Goal: Task Accomplishment & Management: Use online tool/utility

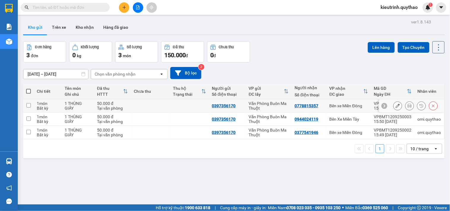
click at [42, 108] on div "Bất kỳ" at bounding box center [48, 108] width 22 height 5
checkbox input "true"
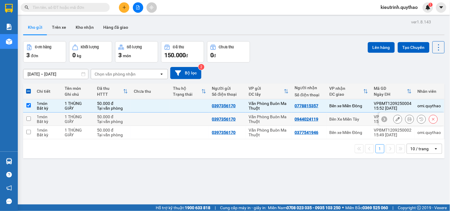
click at [42, 117] on div "1 món" at bounding box center [48, 116] width 22 height 5
checkbox input "true"
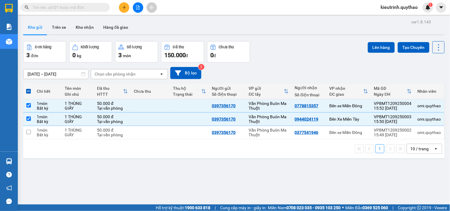
click at [52, 146] on div "1 10 / trang open" at bounding box center [234, 149] width 417 height 10
drag, startPoint x: 57, startPoint y: 134, endPoint x: 225, endPoint y: 87, distance: 174.2
click at [57, 133] on div "Bất kỳ" at bounding box center [48, 135] width 22 height 5
checkbox input "true"
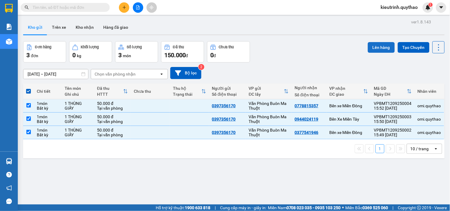
click at [371, 49] on button "Lên hàng" at bounding box center [381, 47] width 27 height 11
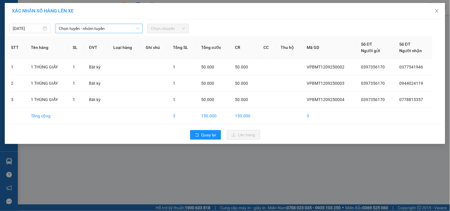
click at [124, 27] on span "Chọn tuyến - nhóm tuyến" at bounding box center [99, 28] width 80 height 9
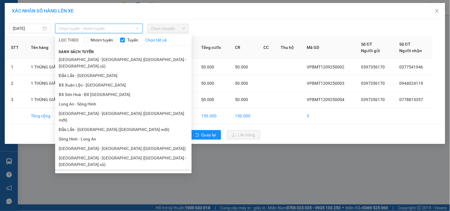
click at [109, 169] on li "Đắk Lắk - Sài Gòn (BXMT)" at bounding box center [123, 173] width 136 height 9
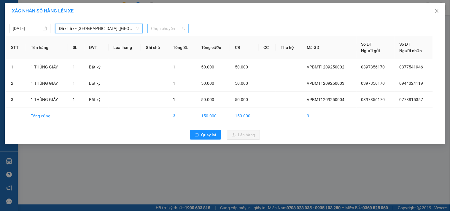
click at [155, 29] on span "Chọn chuyến" at bounding box center [168, 28] width 34 height 9
click at [125, 29] on span "Đắk Lắk - Sài Gòn (BXMT)" at bounding box center [99, 28] width 80 height 9
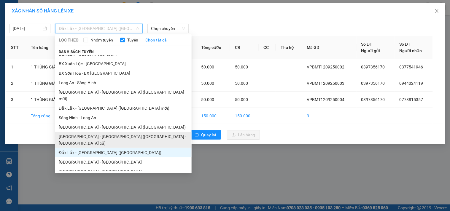
scroll to position [33, 0]
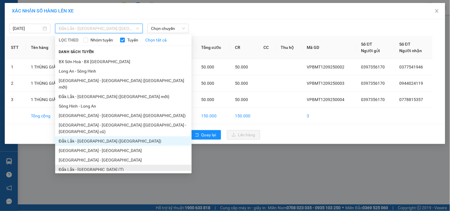
drag, startPoint x: 96, startPoint y: 149, endPoint x: 101, endPoint y: 132, distance: 18.0
click at [96, 165] on li "Đắk Lắk - Sài Gòn (T)" at bounding box center [123, 169] width 136 height 9
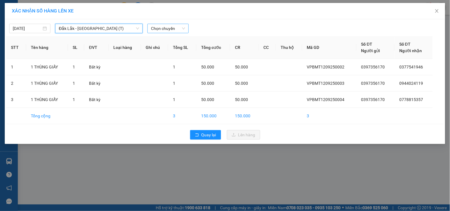
click at [153, 28] on span "Chọn chuyến" at bounding box center [168, 28] width 34 height 9
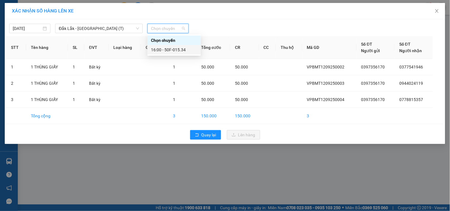
click at [168, 51] on div "16:00 - 50F-015.34" at bounding box center [174, 50] width 46 height 7
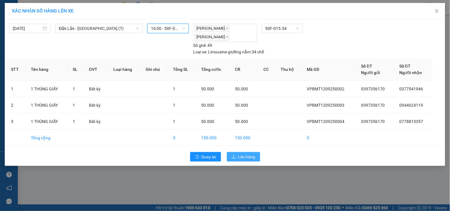
click at [245, 157] on span "Lên hàng" at bounding box center [246, 157] width 17 height 7
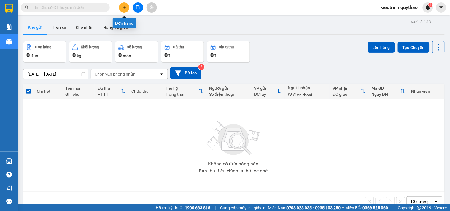
click at [119, 11] on div at bounding box center [138, 7] width 44 height 10
click at [122, 7] on icon "plus" at bounding box center [124, 7] width 4 height 4
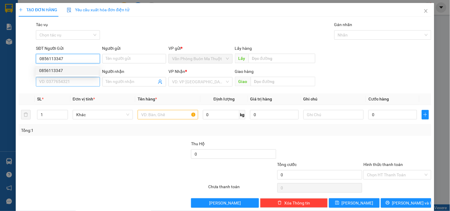
type input "0856113347"
click at [90, 81] on input "SĐT Người Nhận *" at bounding box center [68, 81] width 64 height 9
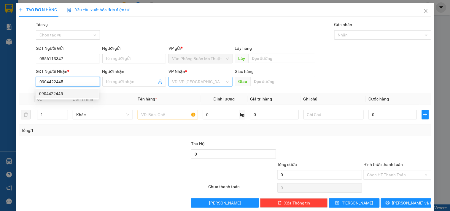
type input "0904422445"
click at [185, 80] on input "search" at bounding box center [198, 81] width 52 height 9
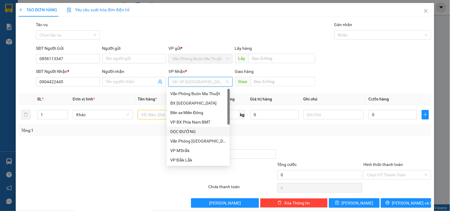
click at [193, 133] on div "DỌC ĐƯỜNG" at bounding box center [198, 131] width 56 height 7
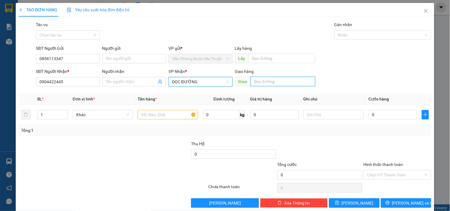
click at [264, 81] on input "text" at bounding box center [283, 81] width 65 height 9
type input "L"
type input "D"
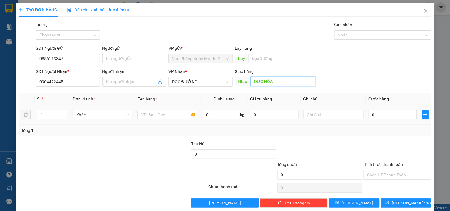
type input "ĐỨC HÒA"
click at [161, 113] on input "text" at bounding box center [168, 114] width 60 height 9
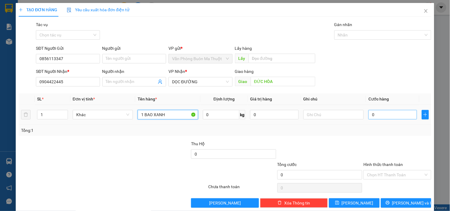
type input "1 BAO XANH"
click at [390, 115] on input "0" at bounding box center [392, 114] width 49 height 9
type input "9"
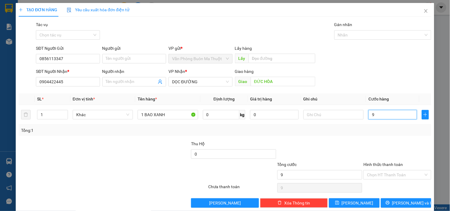
type input "90"
type input "90.000"
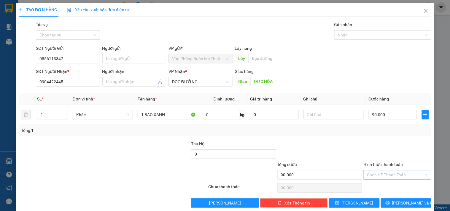
click at [397, 173] on input "Hình thức thanh toán" at bounding box center [395, 174] width 56 height 9
click at [372, 144] on div "Tại văn phòng" at bounding box center [394, 144] width 60 height 7
type input "0"
drag, startPoint x: 405, startPoint y: 202, endPoint x: 390, endPoint y: 172, distance: 33.0
click at [405, 201] on span "Lưu và In" at bounding box center [413, 203] width 42 height 7
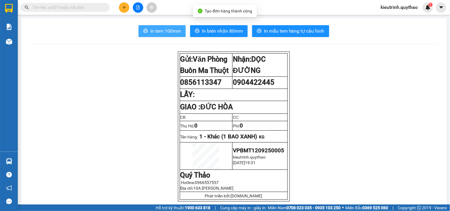
click at [168, 32] on span "In tem 100mm" at bounding box center [165, 30] width 31 height 7
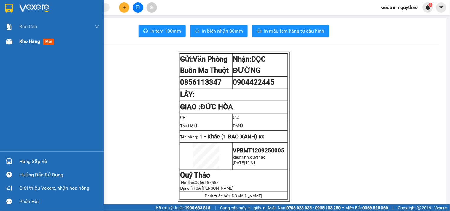
click at [28, 40] on span "Kho hàng" at bounding box center [29, 42] width 21 height 6
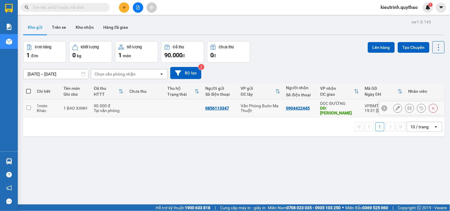
click at [31, 107] on input "checkbox" at bounding box center [28, 108] width 4 height 4
checkbox input "true"
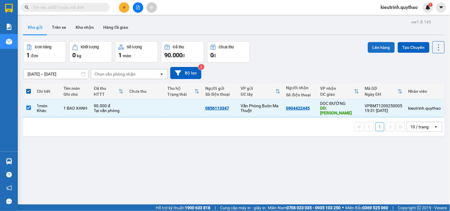
click at [373, 49] on button "Lên hàng" at bounding box center [381, 47] width 27 height 11
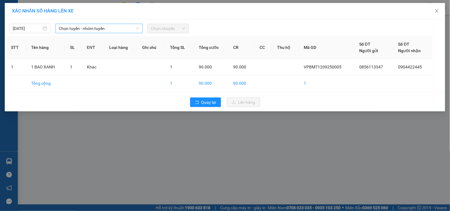
click at [95, 28] on span "Chọn tuyến - nhóm tuyến" at bounding box center [99, 28] width 80 height 9
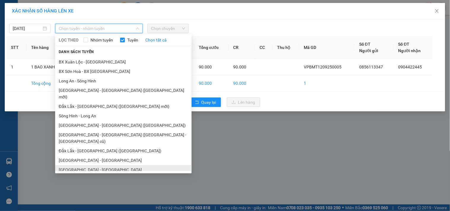
scroll to position [36, 0]
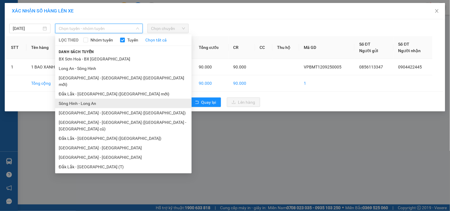
click at [90, 99] on li "Sông Hinh - Long An" at bounding box center [123, 103] width 136 height 9
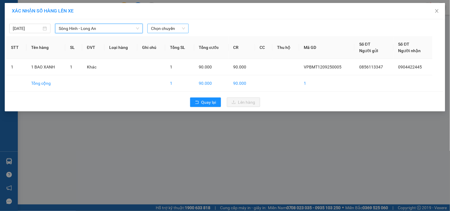
click at [162, 30] on span "Chọn chuyến" at bounding box center [168, 28] width 34 height 9
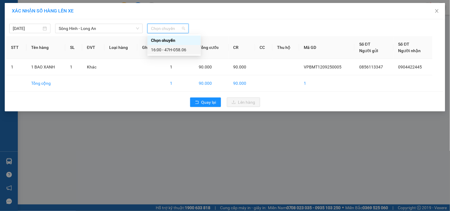
click at [176, 51] on div "16:00 - 47H-058.06" at bounding box center [174, 50] width 46 height 7
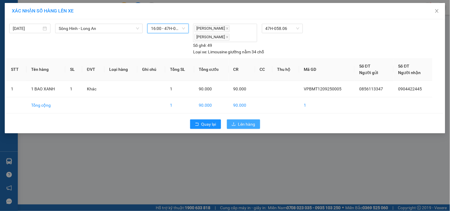
click at [244, 125] on span "Lên hàng" at bounding box center [246, 124] width 17 height 7
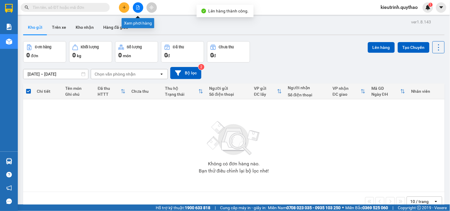
click at [139, 10] on button at bounding box center [138, 7] width 10 height 10
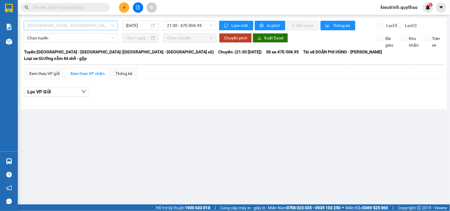
click at [99, 25] on span "Sài Gòn - Đắk Lắk (BXMT - BX Miền Đông cũ)" at bounding box center [70, 25] width 87 height 9
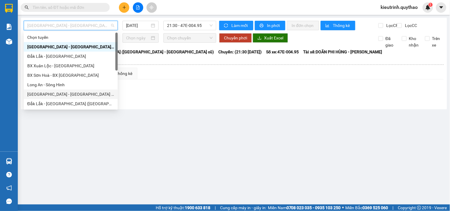
scroll to position [33, 0]
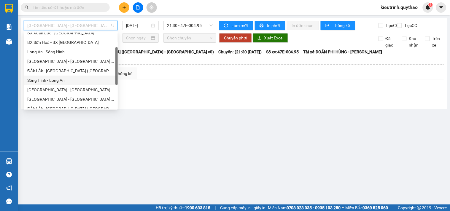
click at [51, 81] on div "Sông Hinh - Long An" at bounding box center [70, 80] width 87 height 7
type input "12/09/2025"
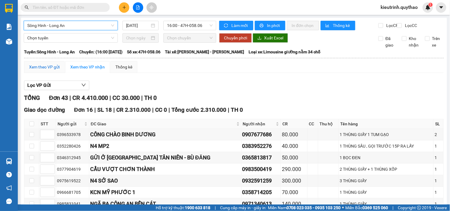
click at [55, 70] on div "Xem theo VP gửi" at bounding box center [44, 67] width 31 height 7
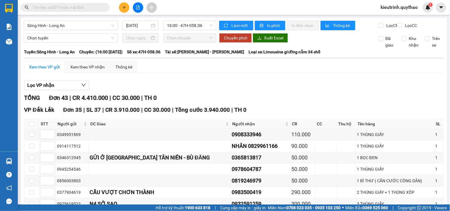
click at [70, 24] on span "Sông Hinh - Long An" at bounding box center [70, 25] width 87 height 9
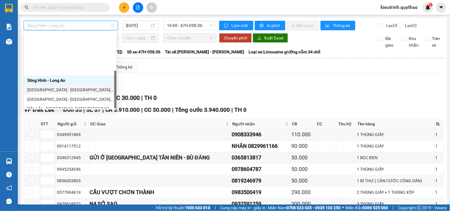
scroll to position [85, 0]
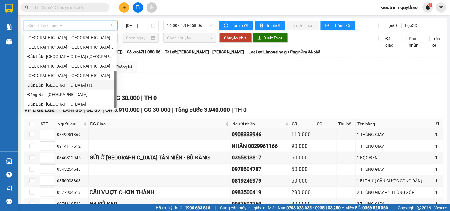
click at [66, 87] on div "Đắk Lắk - Sài Gòn (T)" at bounding box center [70, 85] width 86 height 7
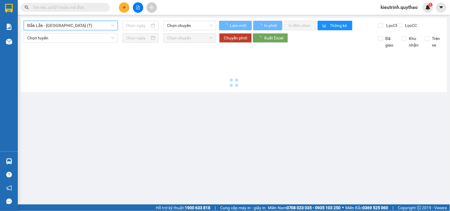
type input "12/09/2025"
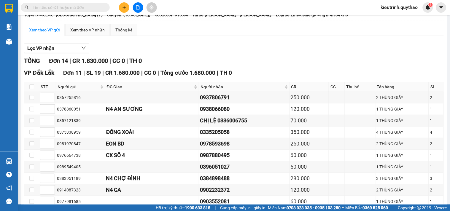
scroll to position [3, 0]
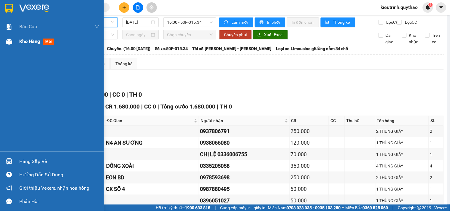
click at [24, 45] on div "Kho hàng mới" at bounding box center [37, 41] width 37 height 7
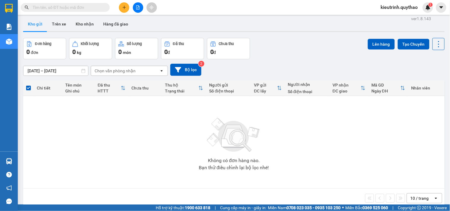
click at [395, 9] on span "kieutrinh.quythao" at bounding box center [399, 7] width 47 height 7
click at [399, 17] on span "Đăng xuất" at bounding box center [402, 18] width 35 height 7
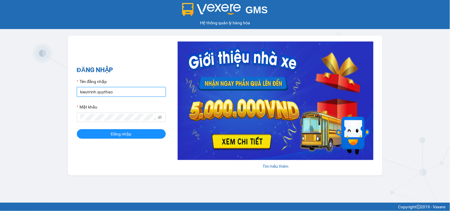
click at [125, 93] on input "kieutrinh.quythao" at bounding box center [121, 91] width 89 height 9
type input "omi.quythao"
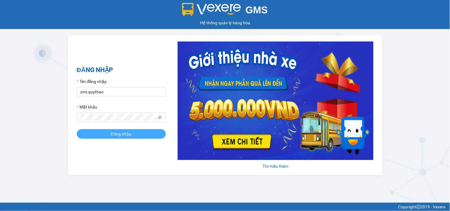
click at [131, 136] on button "Đăng nhập" at bounding box center [121, 133] width 89 height 9
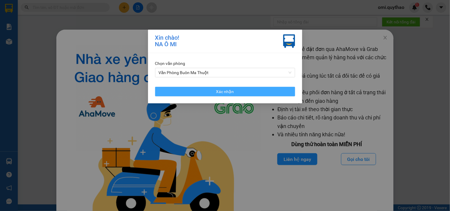
drag, startPoint x: 215, startPoint y: 90, endPoint x: 171, endPoint y: 0, distance: 99.9
click at [215, 87] on button "Xác nhận" at bounding box center [225, 91] width 140 height 9
